Goal: Obtain resource: Download file/media

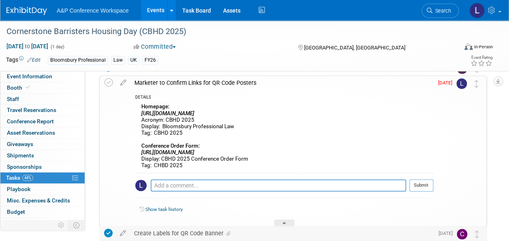
scroll to position [203, 0]
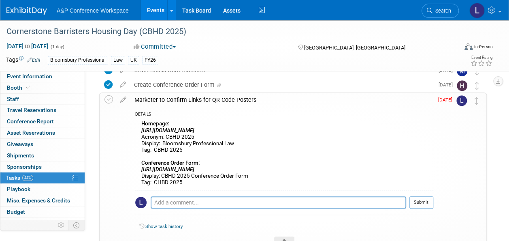
click at [202, 173] on div "Homepage: [URL][DOMAIN_NAME] Acronym: CBHD 2025 Display: Bloomsbury Professiona…" at bounding box center [284, 153] width 298 height 71
drag, startPoint x: 140, startPoint y: 169, endPoint x: 331, endPoint y: 172, distance: 190.8
click at [331, 172] on div "Homepage: [URL][DOMAIN_NAME] Acronym: CBHD 2025 Display: Bloomsbury Professiona…" at bounding box center [284, 153] width 298 height 71
drag, startPoint x: 331, startPoint y: 172, endPoint x: 263, endPoint y: 168, distance: 67.8
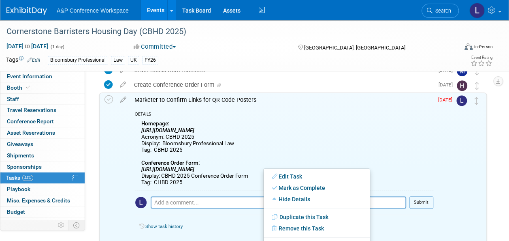
click at [194, 166] on icon "[URL][DOMAIN_NAME]" at bounding box center [167, 169] width 53 height 6
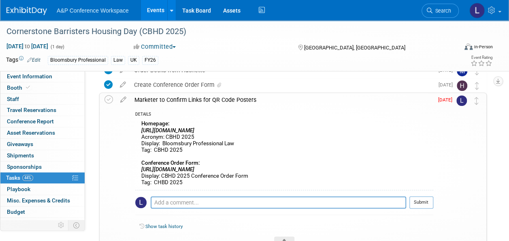
drag, startPoint x: 141, startPoint y: 167, endPoint x: 333, endPoint y: 168, distance: 192.0
click at [333, 168] on div "Homepage: [URL][DOMAIN_NAME] Acronym: CBHD 2025 Display: Bloomsbury Professiona…" at bounding box center [284, 153] width 298 height 71
copy icon "[URL][DOMAIN_NAME]"
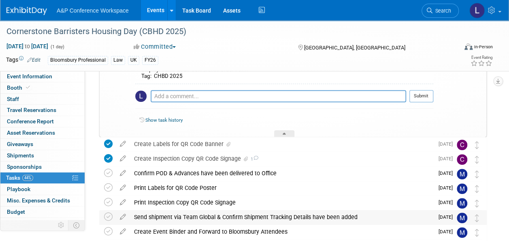
scroll to position [324, 0]
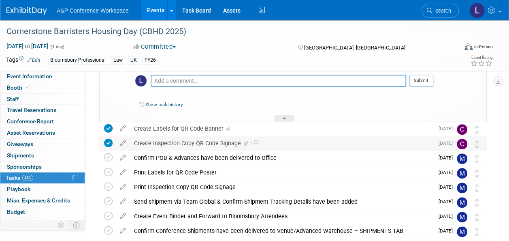
click at [255, 140] on icon at bounding box center [255, 142] width 5 height 4
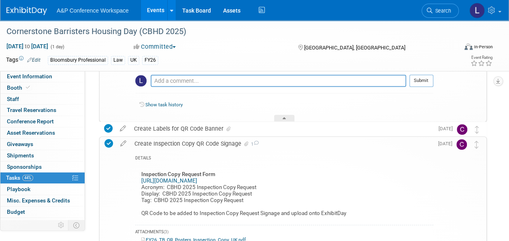
click at [226, 142] on div "Create Inspection Copy QR Code Signage 1" at bounding box center [281, 144] width 303 height 14
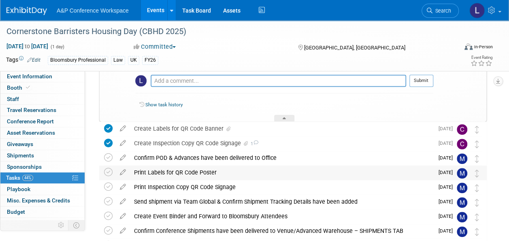
scroll to position [284, 0]
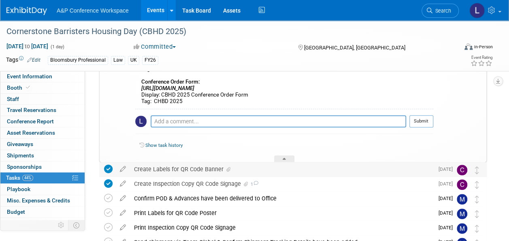
click at [167, 166] on div "Create Labels for QR Code Banner" at bounding box center [282, 169] width 304 height 14
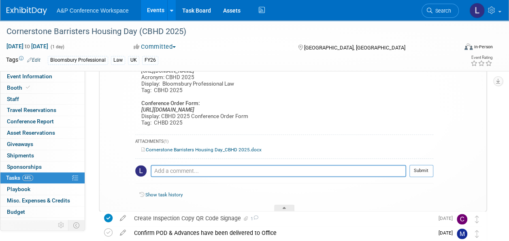
scroll to position [446, 0]
click at [221, 147] on link "Cornerstone Barristers Housing Day_CBHD 2025.docx" at bounding box center [201, 149] width 120 height 6
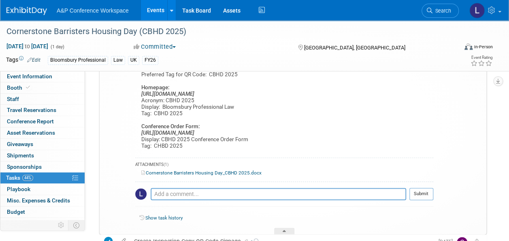
scroll to position [405, 0]
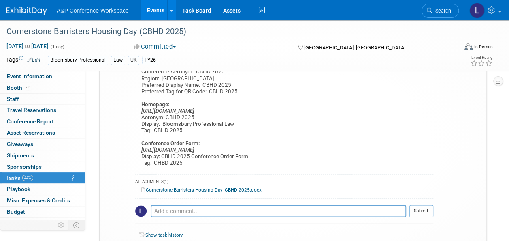
click at [146, 111] on icon "[URL][DOMAIN_NAME]" at bounding box center [167, 111] width 53 height 6
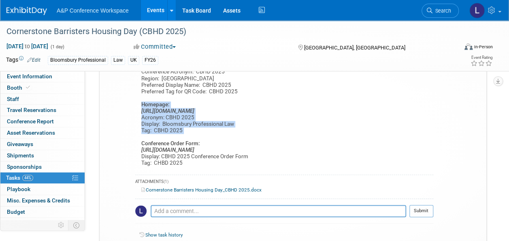
drag, startPoint x: 141, startPoint y: 101, endPoint x: 192, endPoint y: 133, distance: 60.0
click at [192, 133] on div "Conference Acronym: CBHD 2025 Region: UK Preferred Display Name: CBHD 2025 Pref…" at bounding box center [284, 118] width 298 height 104
